Goal: Task Accomplishment & Management: Manage account settings

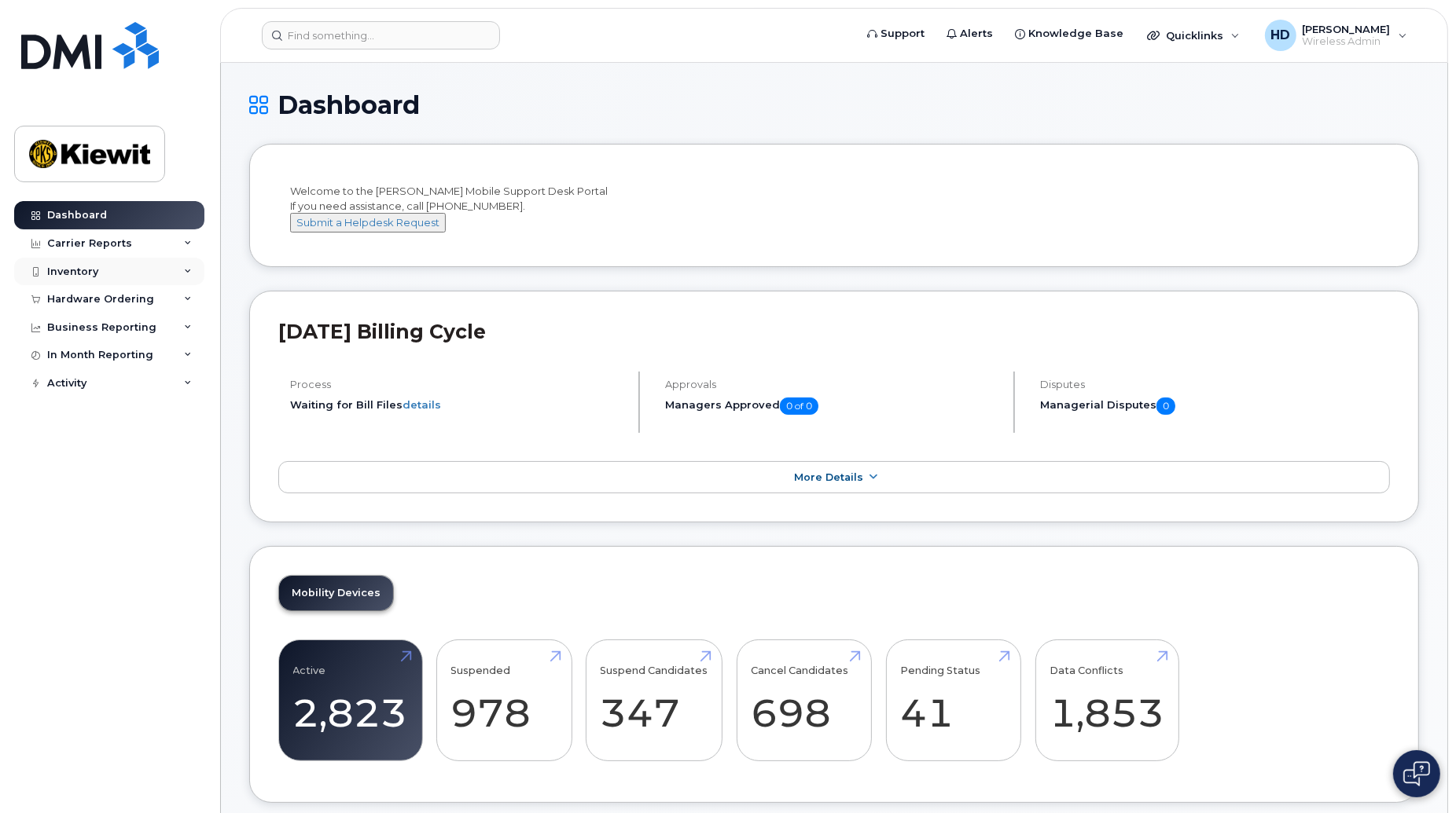
click at [184, 269] on icon at bounding box center [187, 271] width 8 height 8
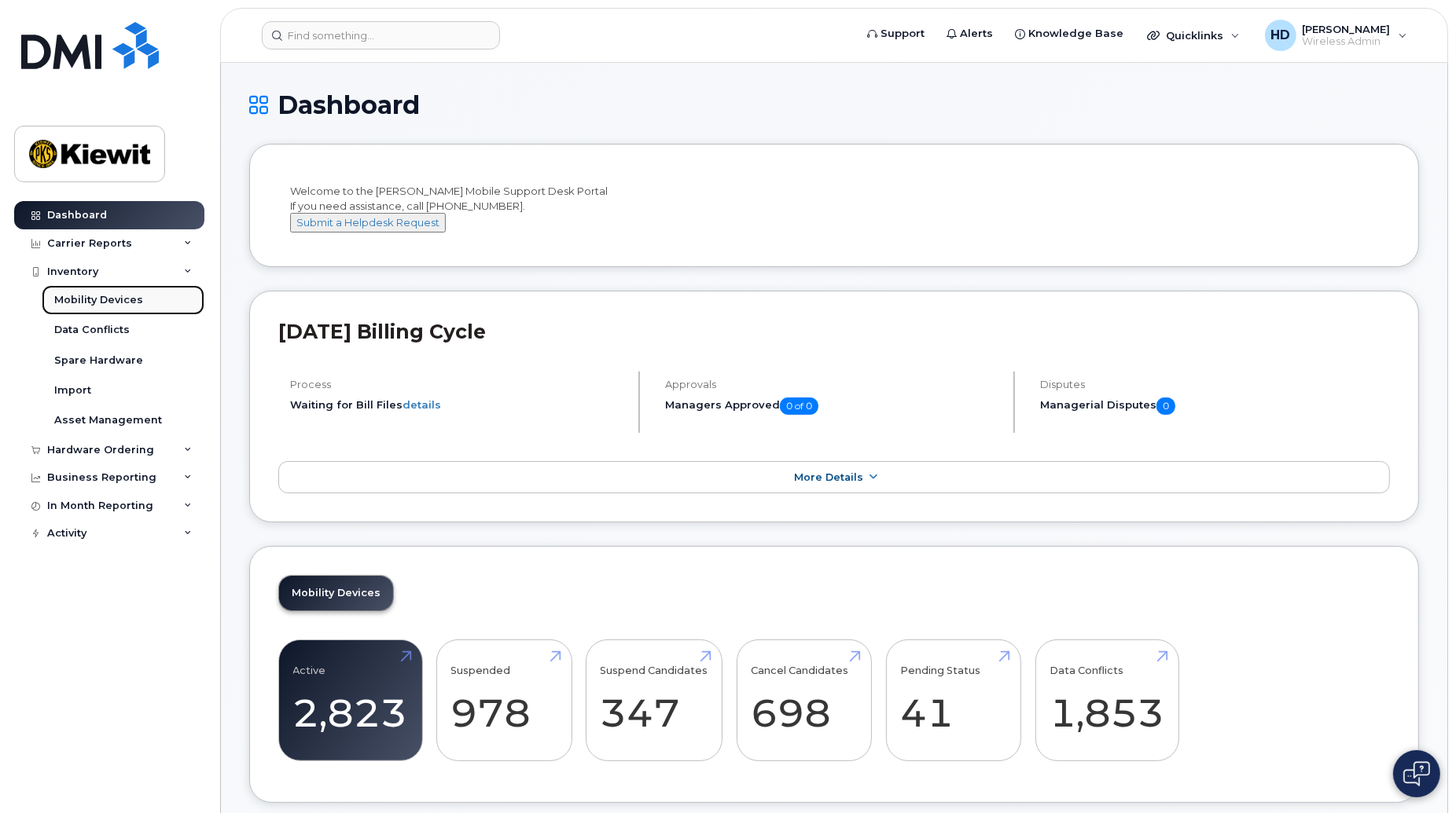
click at [90, 303] on div "Mobility Devices" at bounding box center [99, 300] width 89 height 14
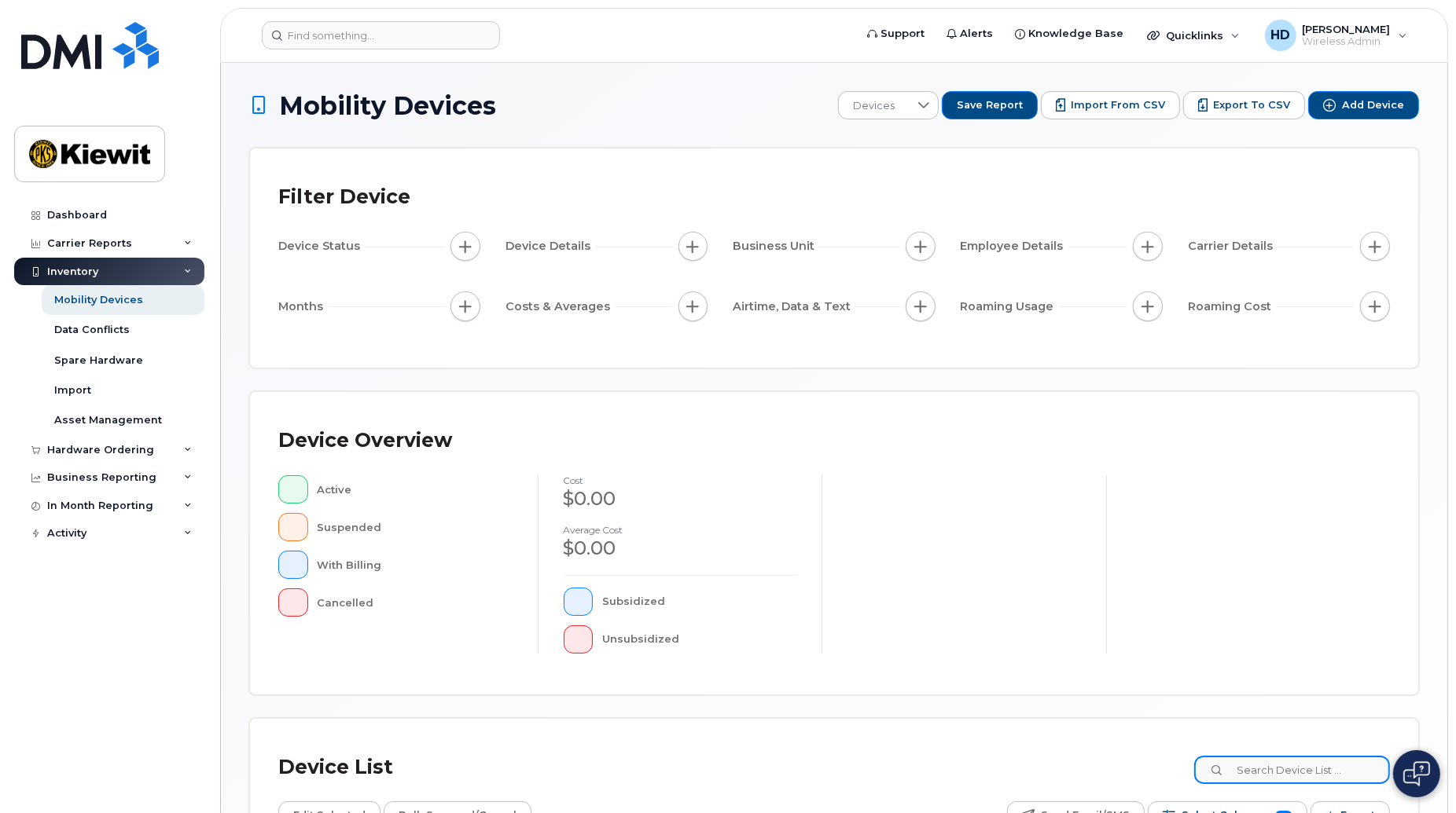
click at [1264, 732] on input at bounding box center [1292, 770] width 196 height 28
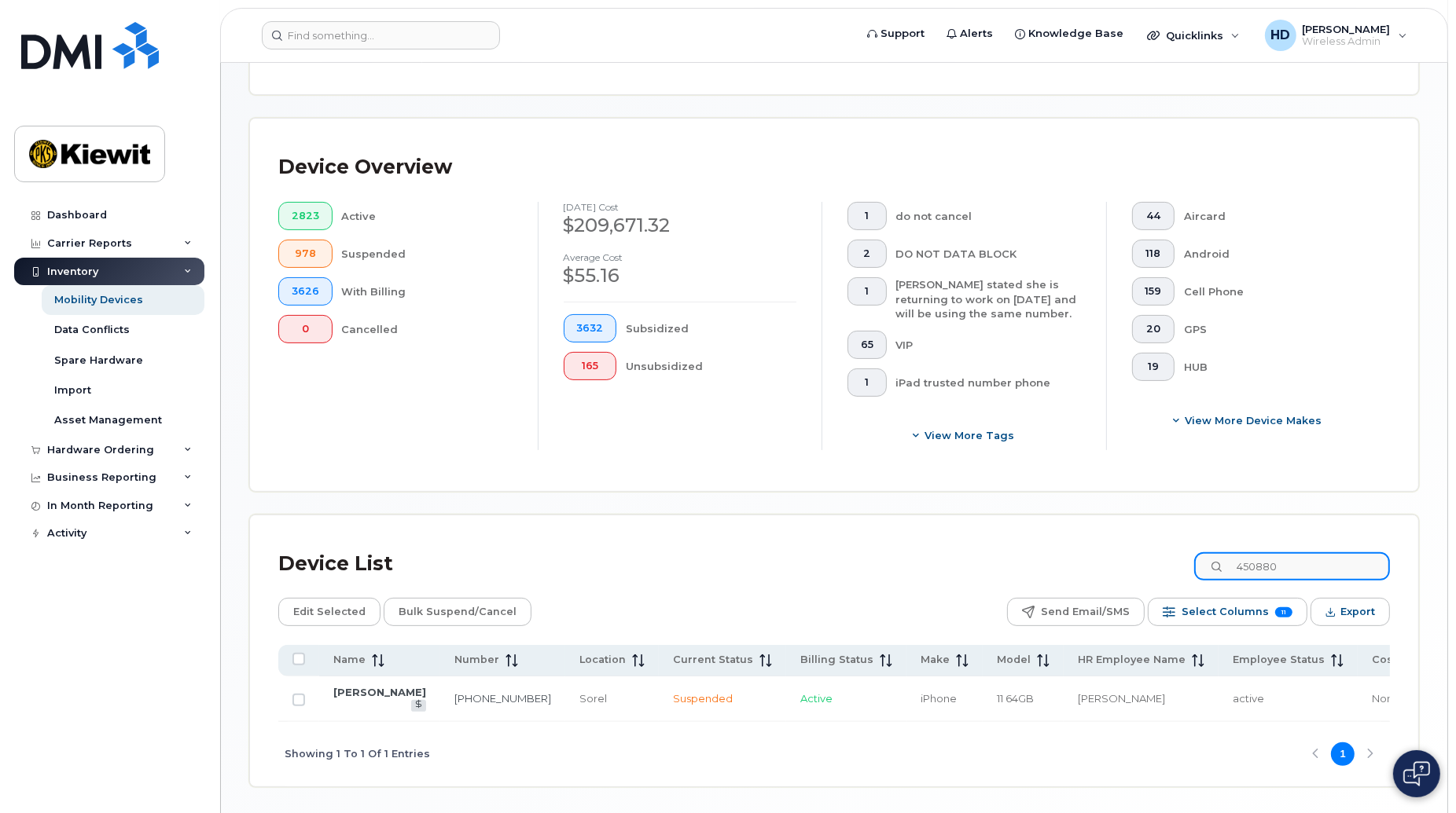
scroll to position [371, 0]
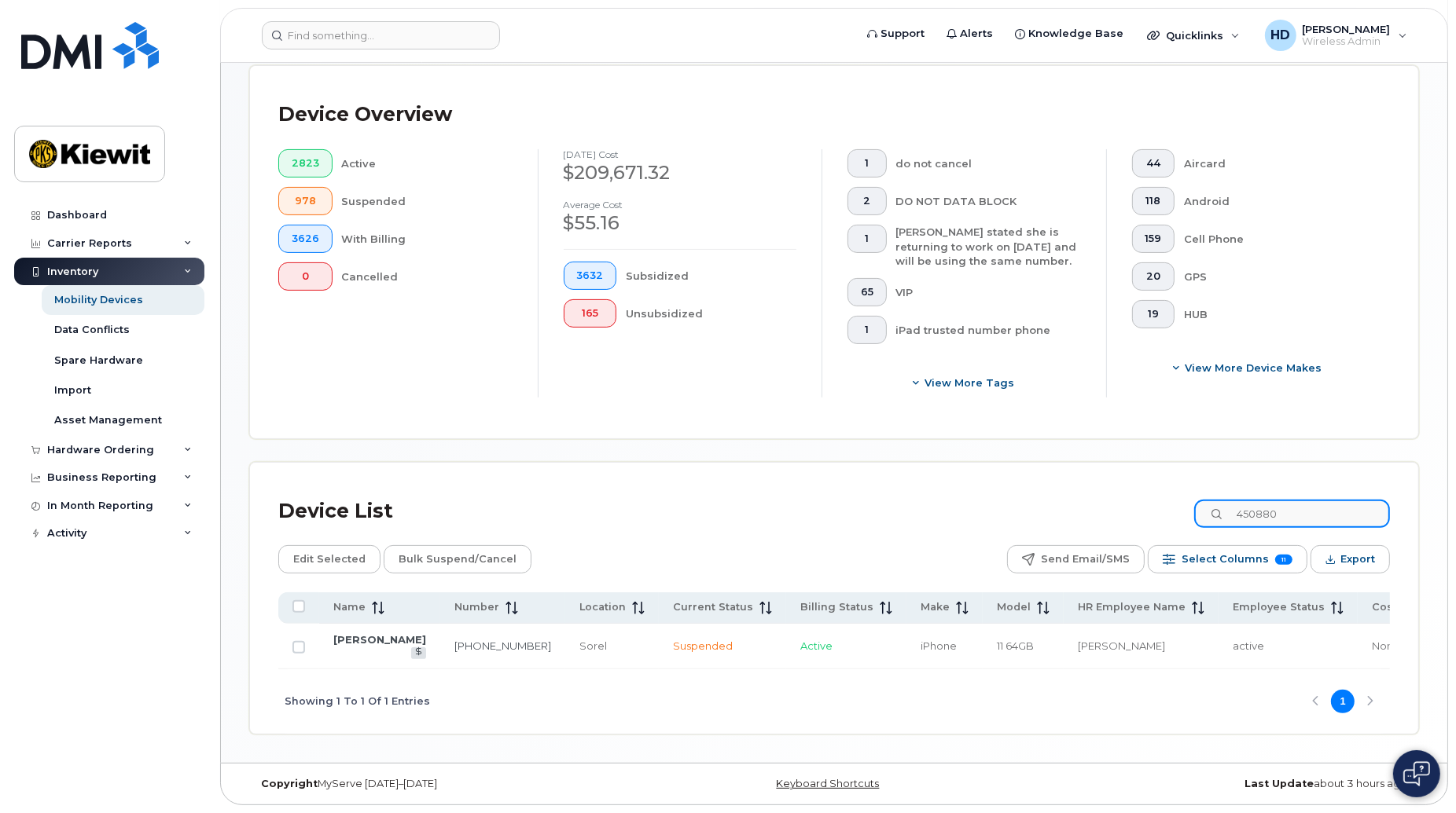
click at [1309, 511] on input "450880" at bounding box center [1292, 514] width 196 height 28
type input "450880"
click at [455, 640] on link "450-880-0996" at bounding box center [503, 646] width 97 height 13
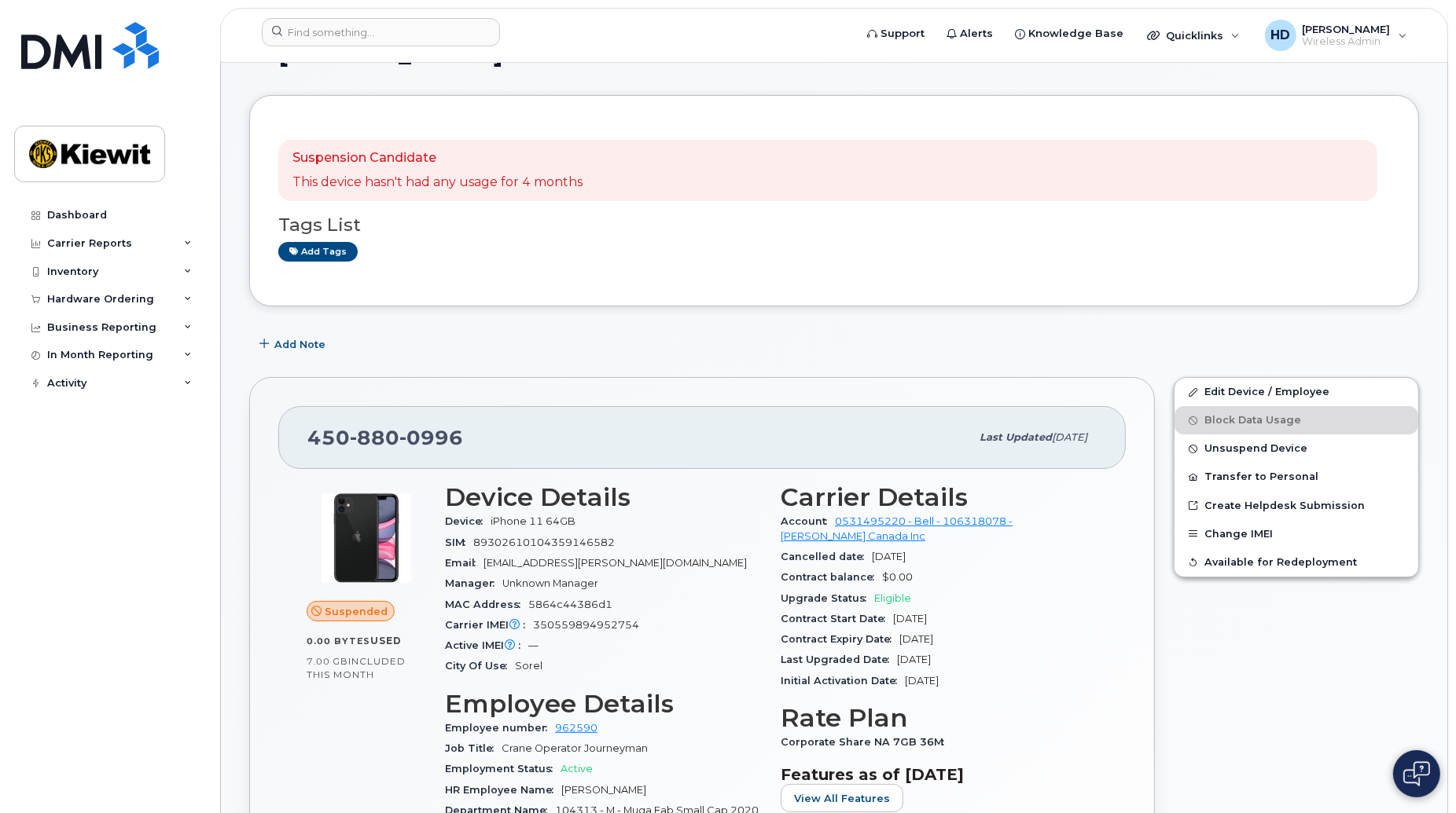
scroll to position [13, 0]
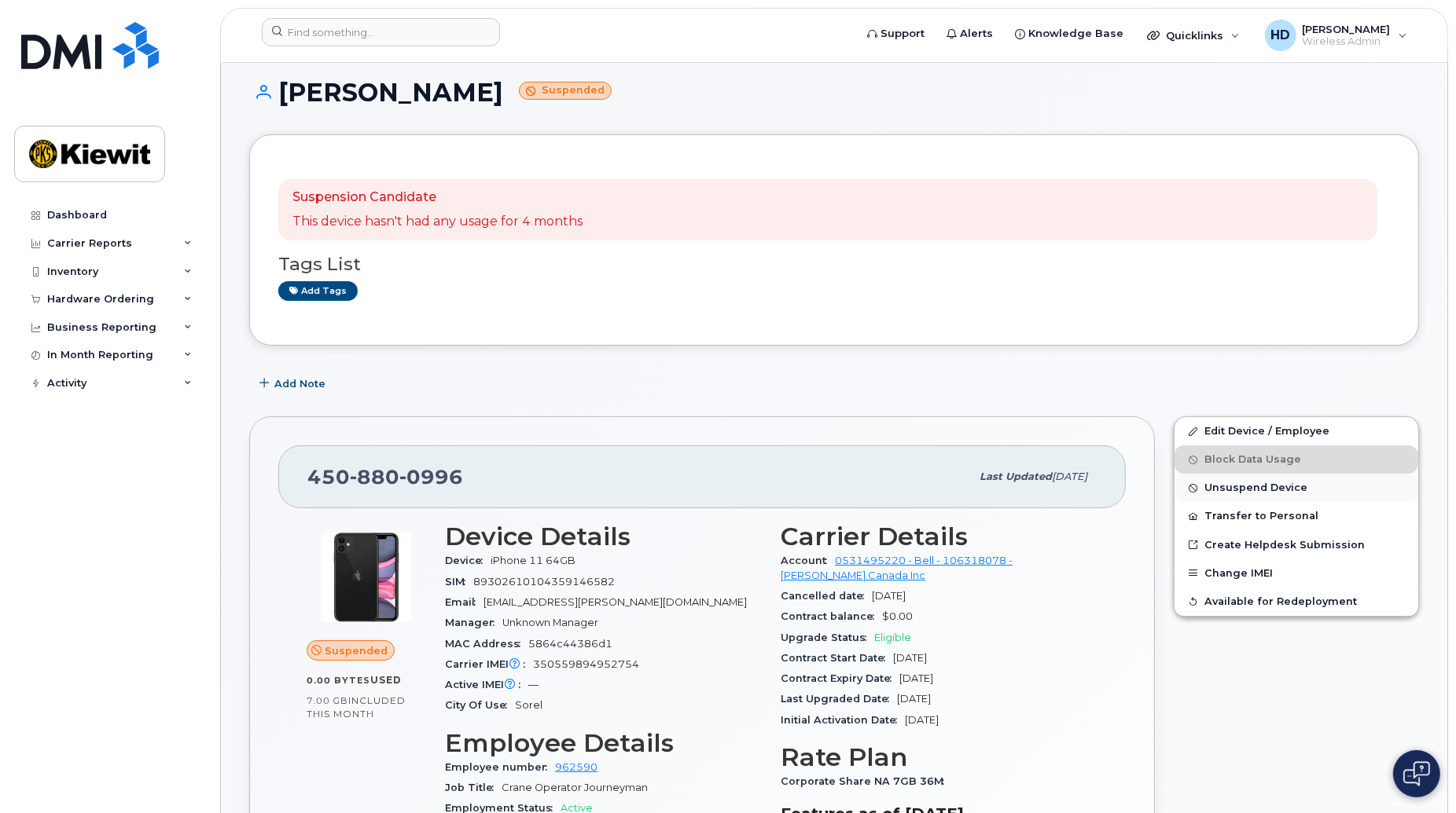
click at [1265, 489] on span "Unsuspend Device" at bounding box center [1256, 489] width 103 height 12
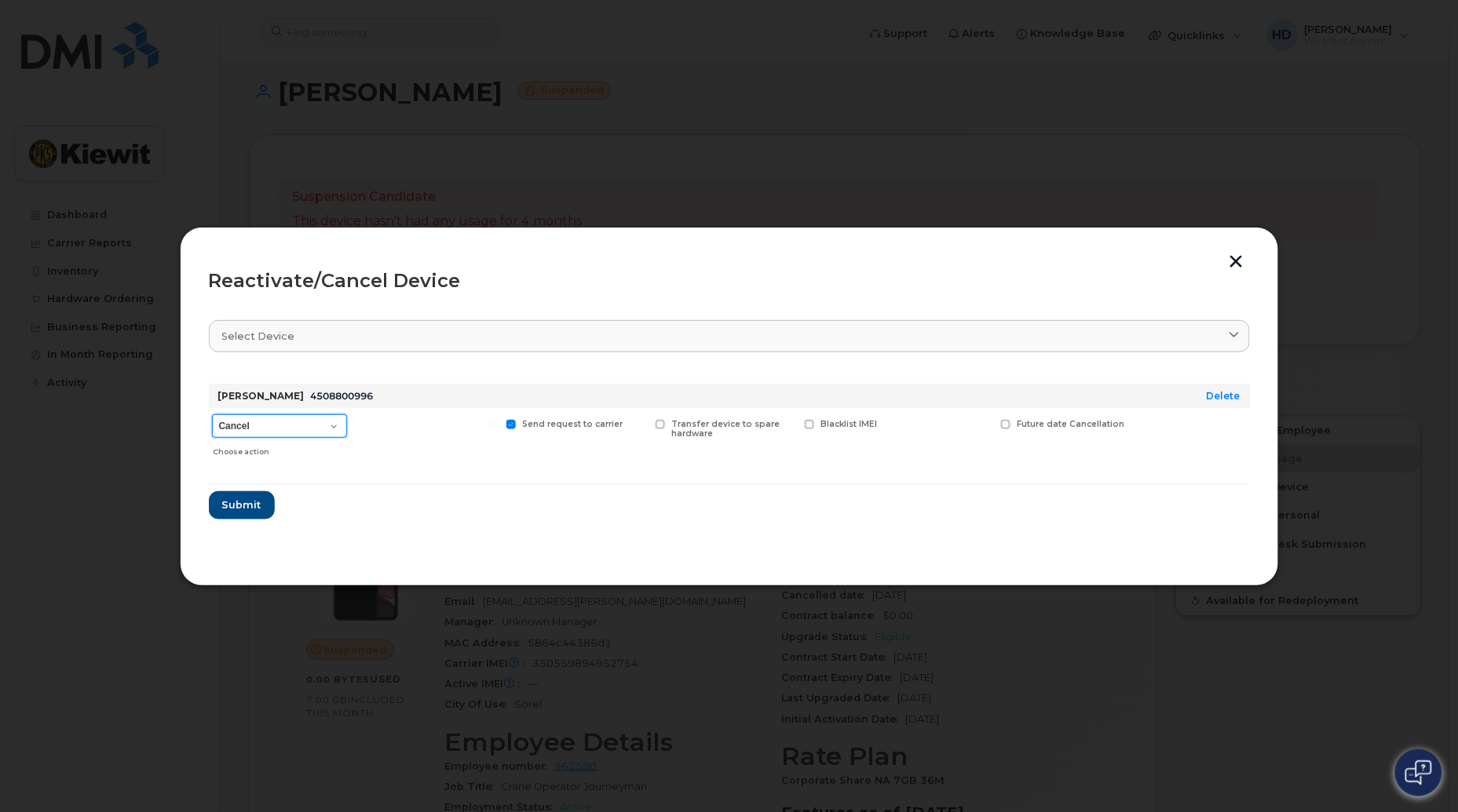
click at [341, 427] on select "Cancel Suspend - Extend Suspension Reactivate" at bounding box center [279, 426] width 135 height 23
select select "[object Object]"
click at [212, 415] on select "Cancel Suspend - Extend Suspension Reactivate" at bounding box center [279, 426] width 135 height 23
click at [243, 510] on span "Submit" at bounding box center [241, 505] width 39 height 15
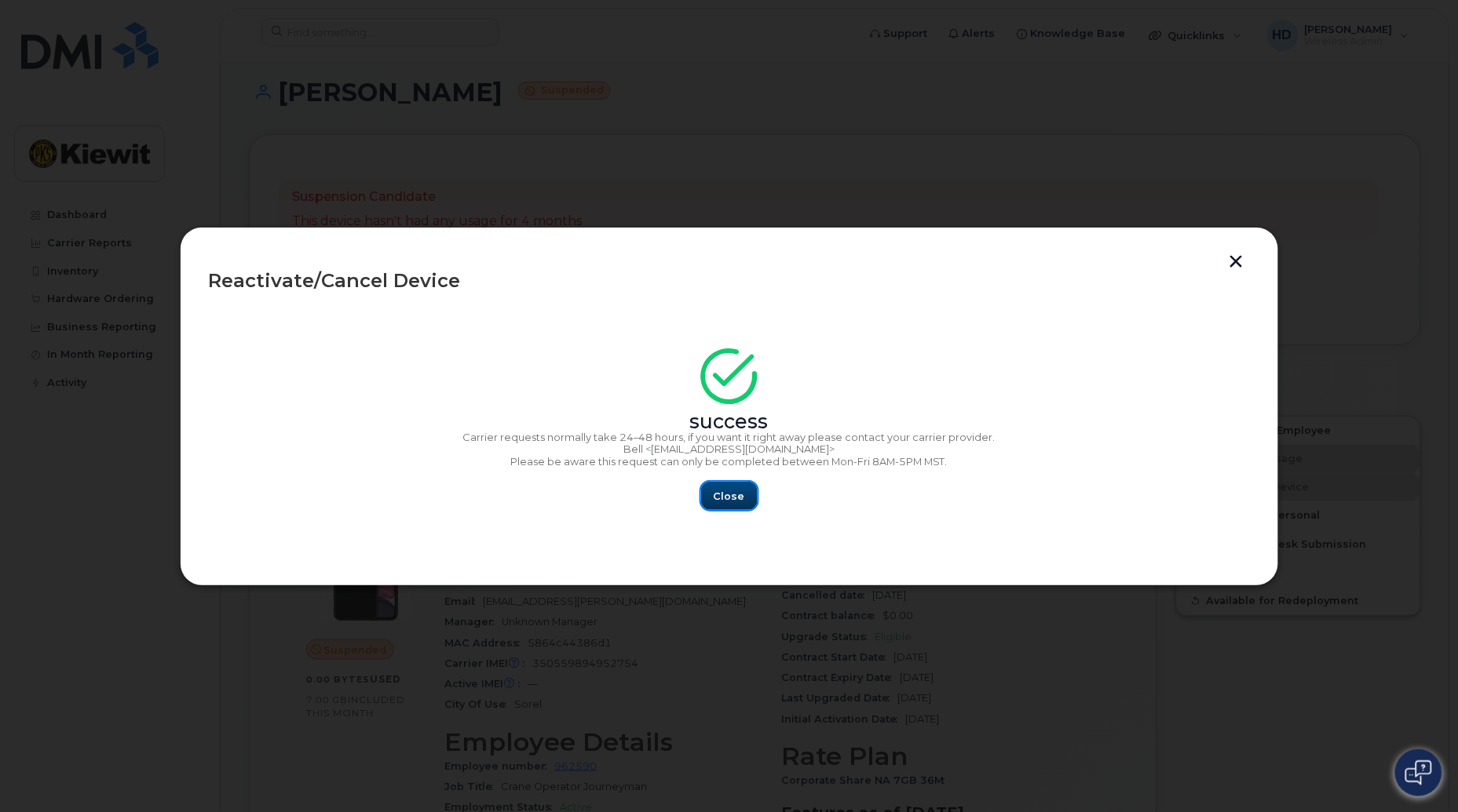
click at [727, 494] on span "Close" at bounding box center [729, 496] width 32 height 15
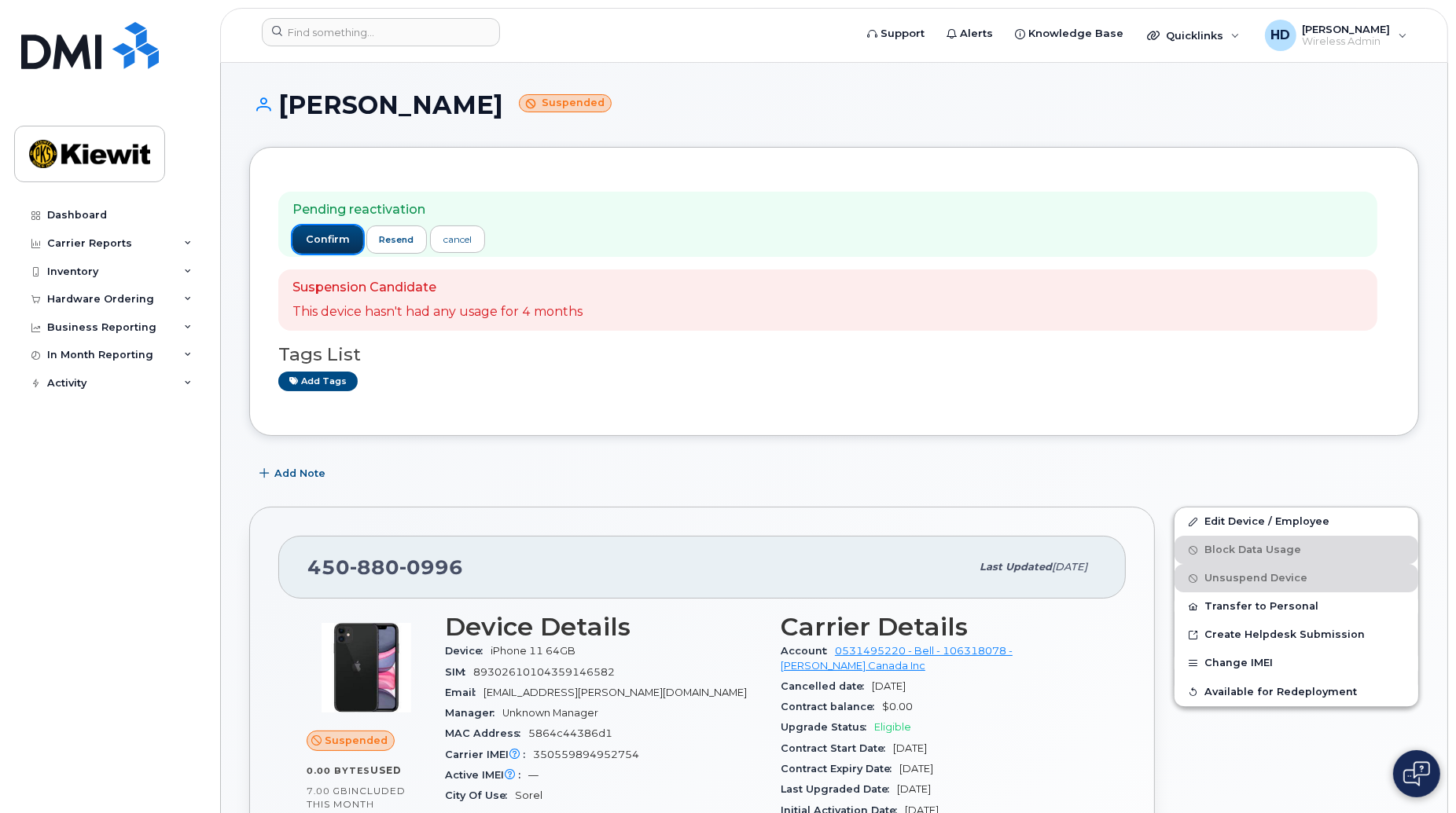
click at [326, 244] on span "confirm" at bounding box center [327, 239] width 44 height 14
